Goal: Task Accomplishment & Management: Manage account settings

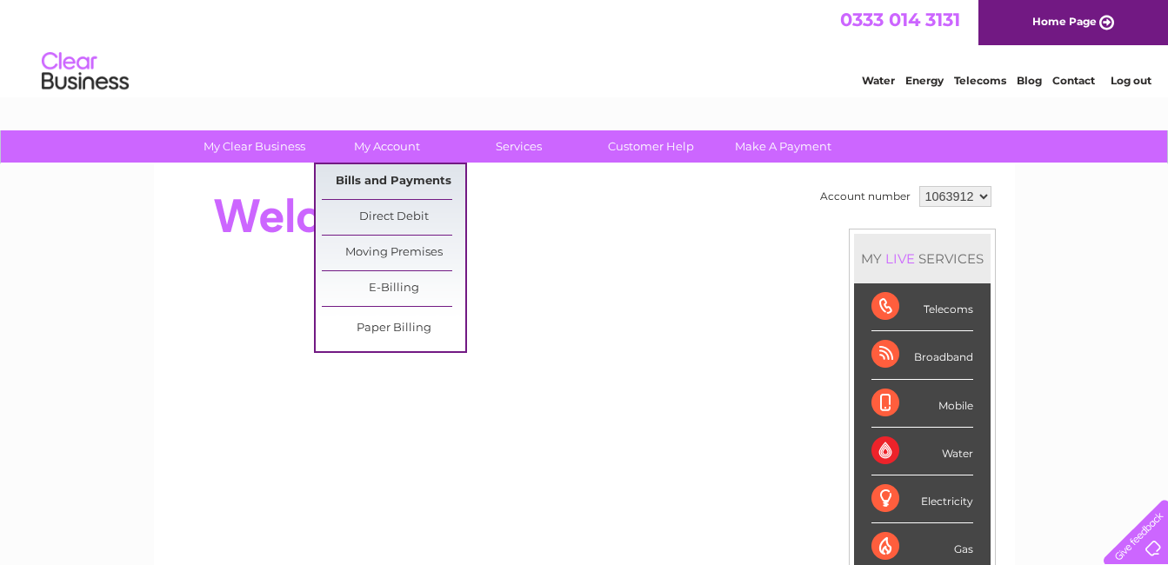
click at [397, 180] on link "Bills and Payments" at bounding box center [393, 181] width 143 height 35
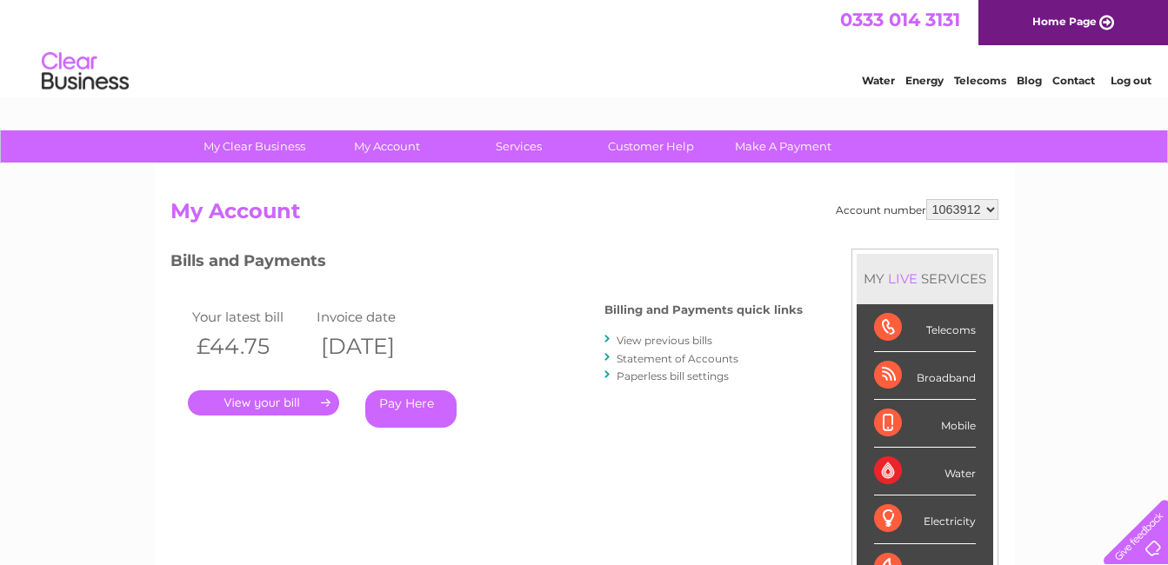
click at [674, 338] on link "View previous bills" at bounding box center [665, 340] width 96 height 13
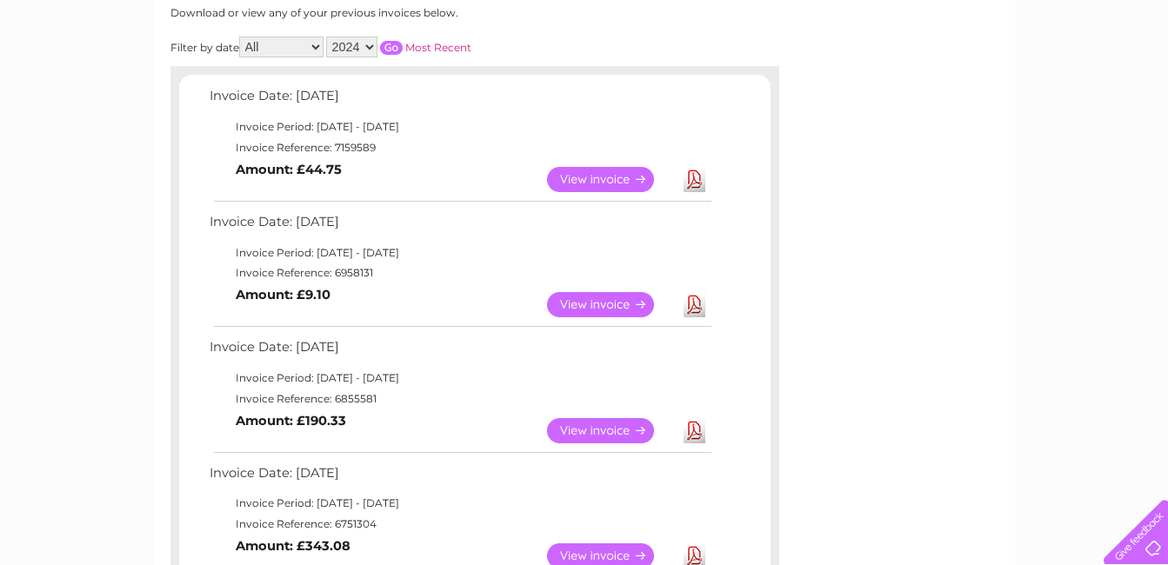
scroll to position [232, 0]
